Goal: Transaction & Acquisition: Obtain resource

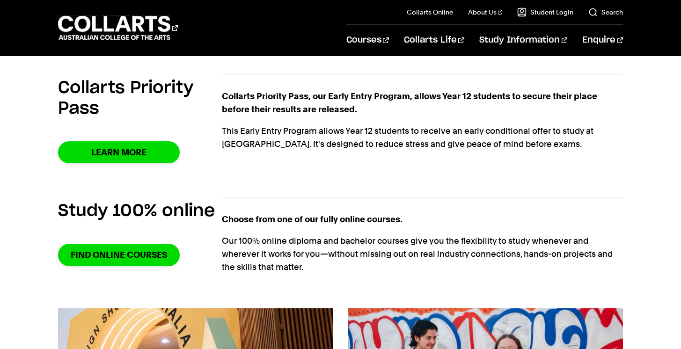
scroll to position [594, 0]
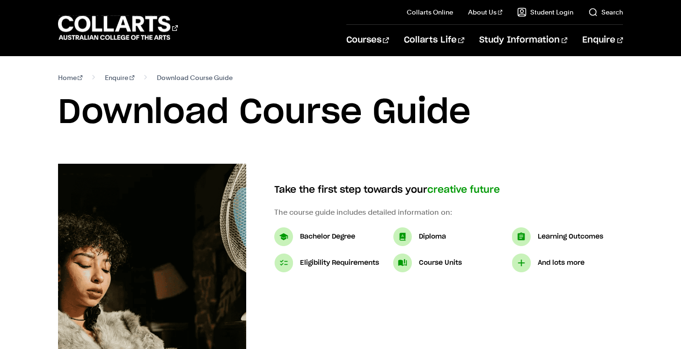
select select "2"
select select "3"
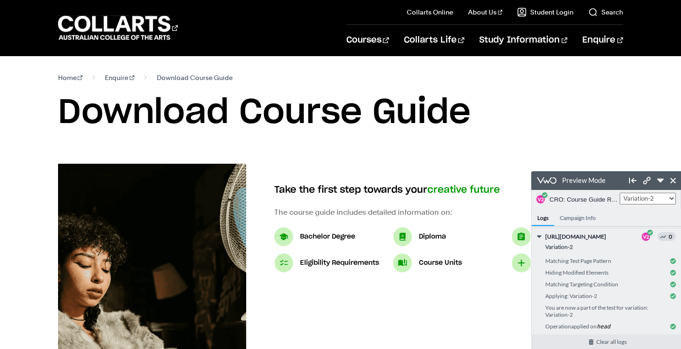
drag, startPoint x: 615, startPoint y: 123, endPoint x: 625, endPoint y: 80, distance: 43.8
click at [615, 123] on h1 "Download Course Guide" at bounding box center [340, 113] width 565 height 42
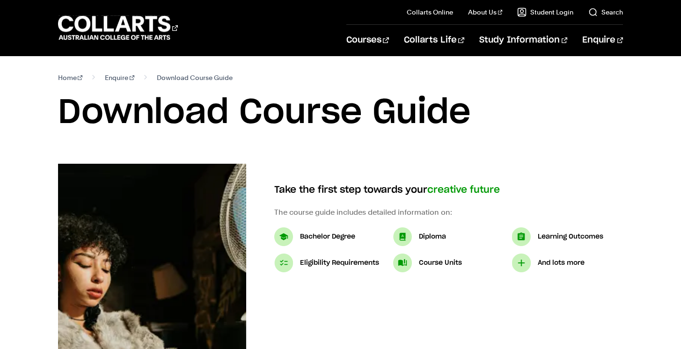
select select "2"
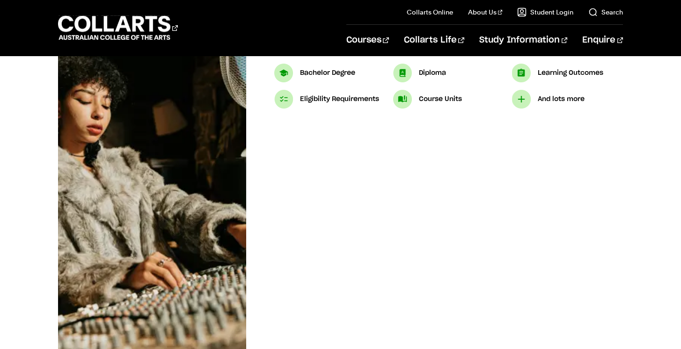
select select "3"
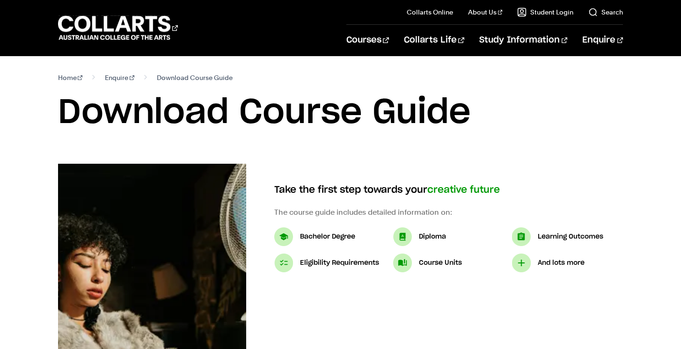
select select "2"
